Goal: Check status: Check status

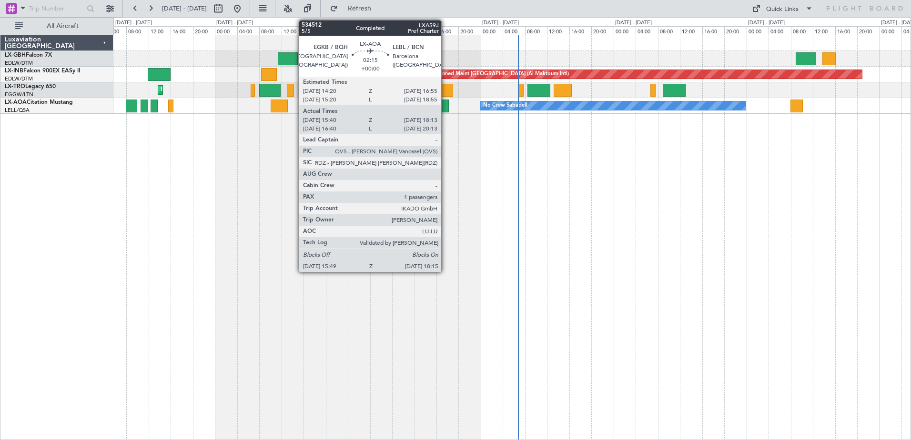
click at [445, 109] on div at bounding box center [442, 106] width 14 height 13
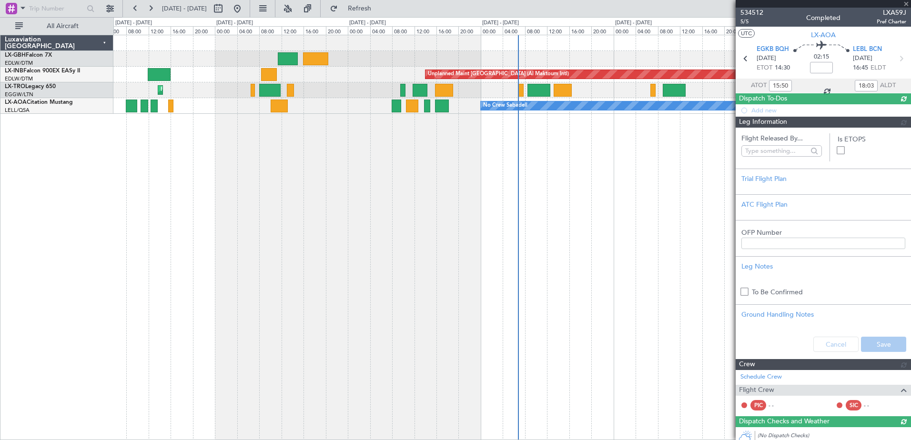
type input "16:50"
type input "20:03"
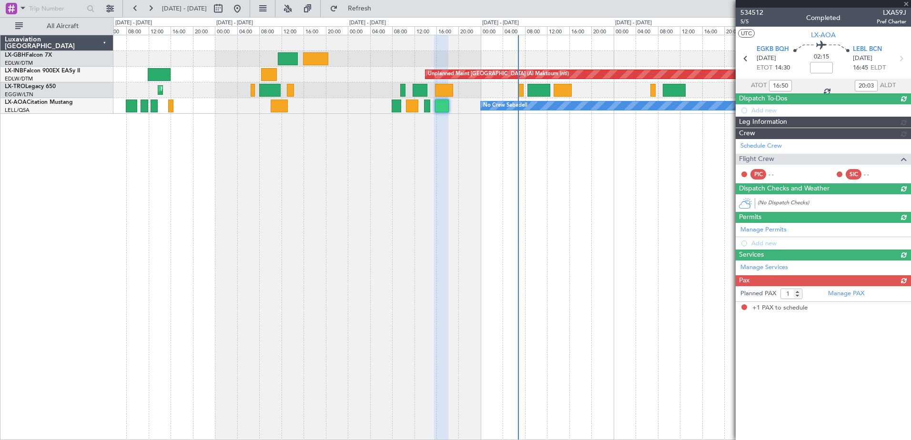
type input "15:50"
type input "18:03"
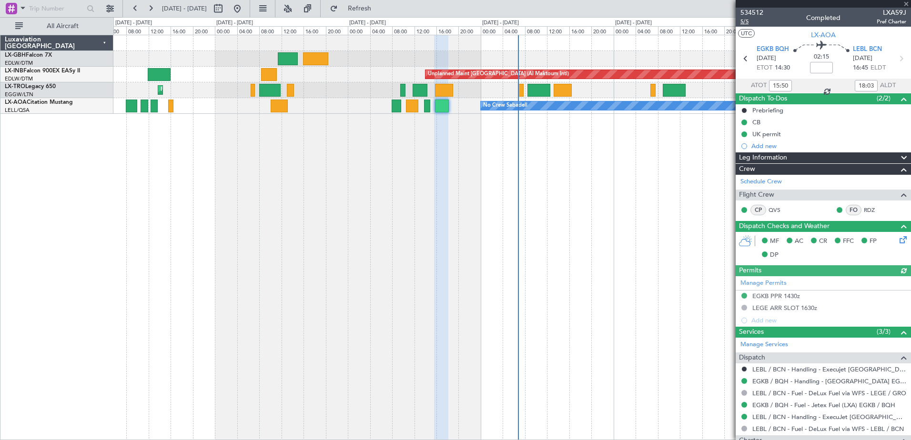
type input "16:50"
type input "20:03"
type input "15:50"
type input "18:03"
click at [743, 21] on mat-tooltip-component "Trip Number" at bounding box center [751, 30] width 47 height 25
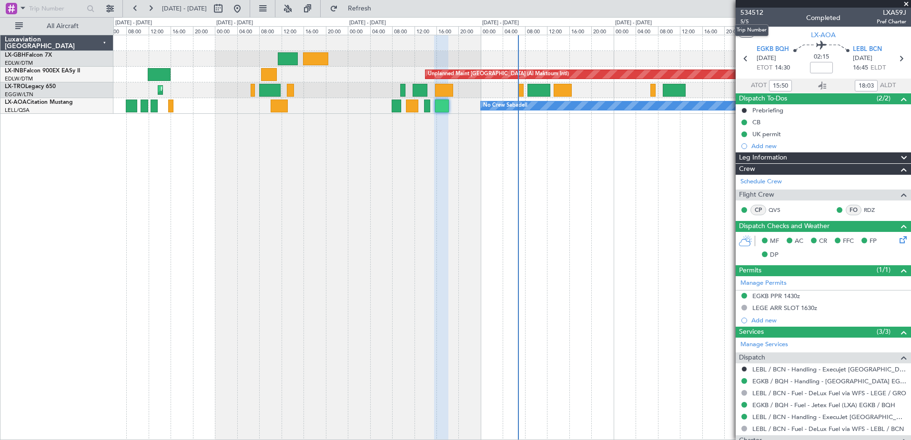
click at [745, 21] on mat-tooltip-component "Trip Number" at bounding box center [751, 30] width 47 height 25
click at [754, 11] on span "534512" at bounding box center [751, 13] width 23 height 10
